Goal: Information Seeking & Learning: Find specific fact

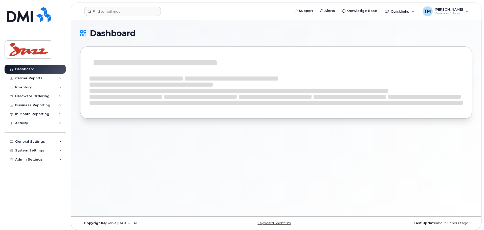
click at [111, 17] on header "Support Alerts Knowledge Base Quicklinks Suspend / Cancel Device Change SIM Car…" at bounding box center [276, 12] width 411 height 18
click at [118, 8] on input at bounding box center [122, 11] width 77 height 9
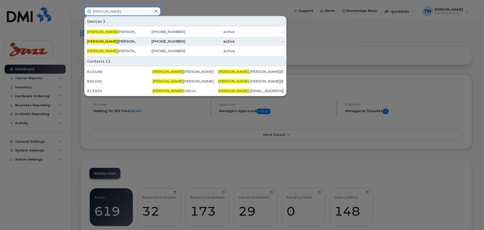
type input "[PERSON_NAME]"
click at [113, 42] on div "[PERSON_NAME]" at bounding box center [111, 41] width 49 height 5
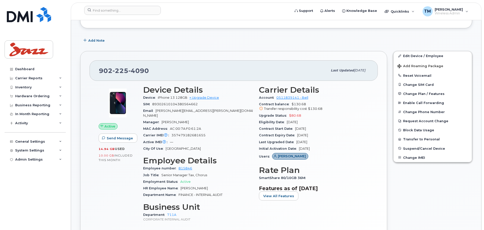
scroll to position [76, 0]
